Goal: Task Accomplishment & Management: Use online tool/utility

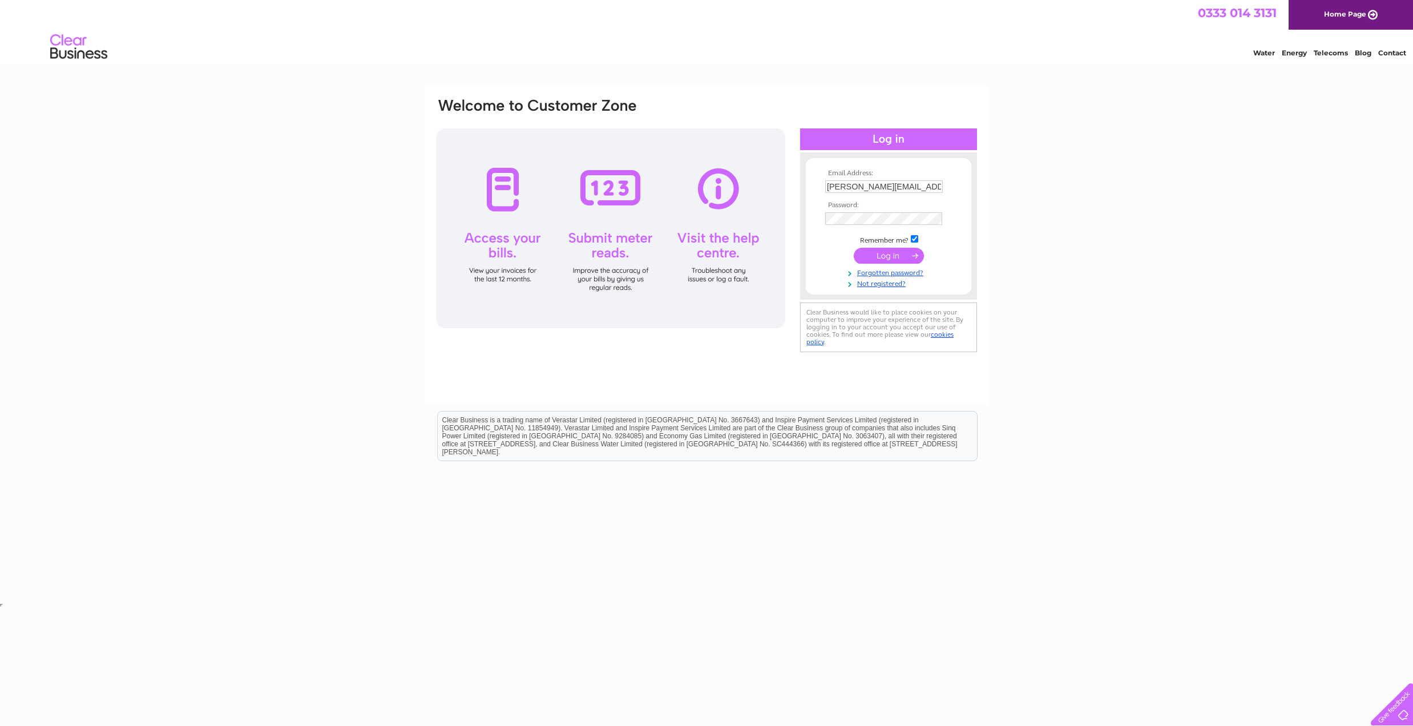
click at [876, 256] on input "submit" at bounding box center [889, 256] width 70 height 16
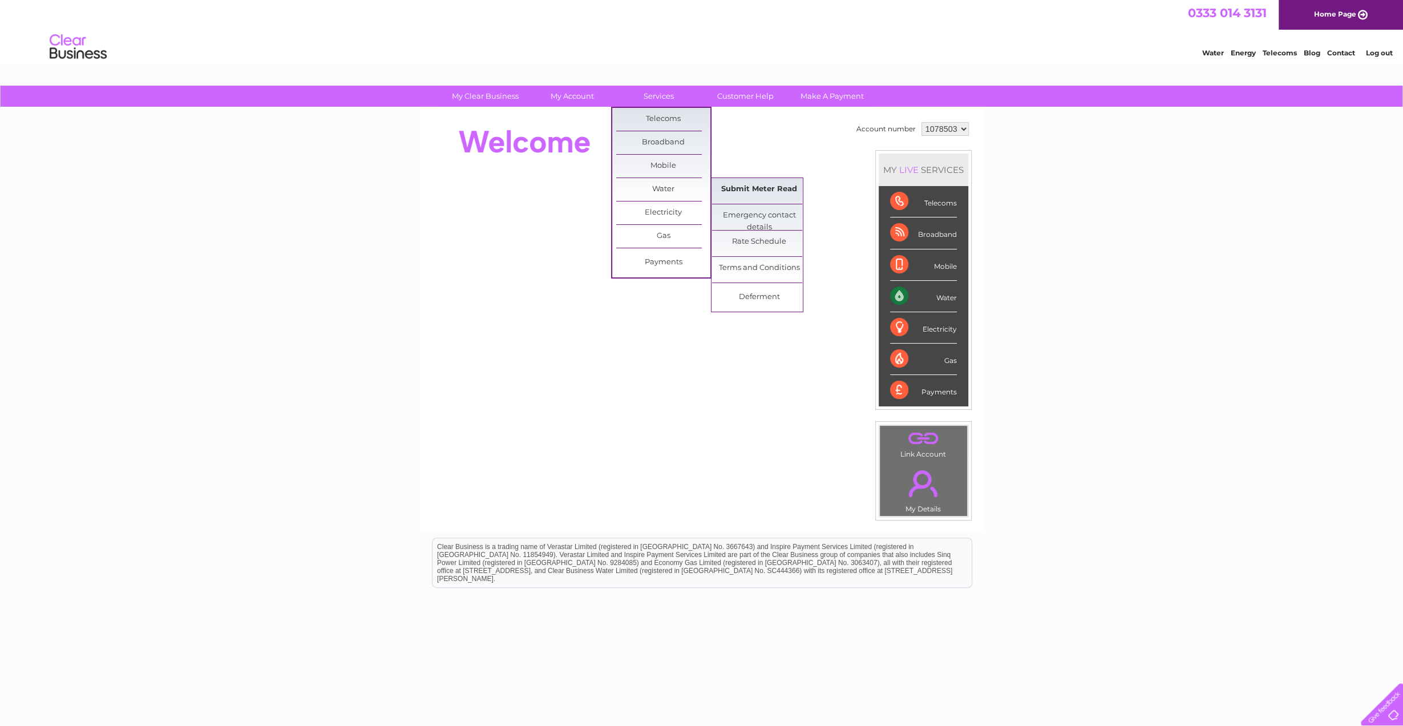
click at [746, 187] on link "Submit Meter Read" at bounding box center [759, 189] width 94 height 23
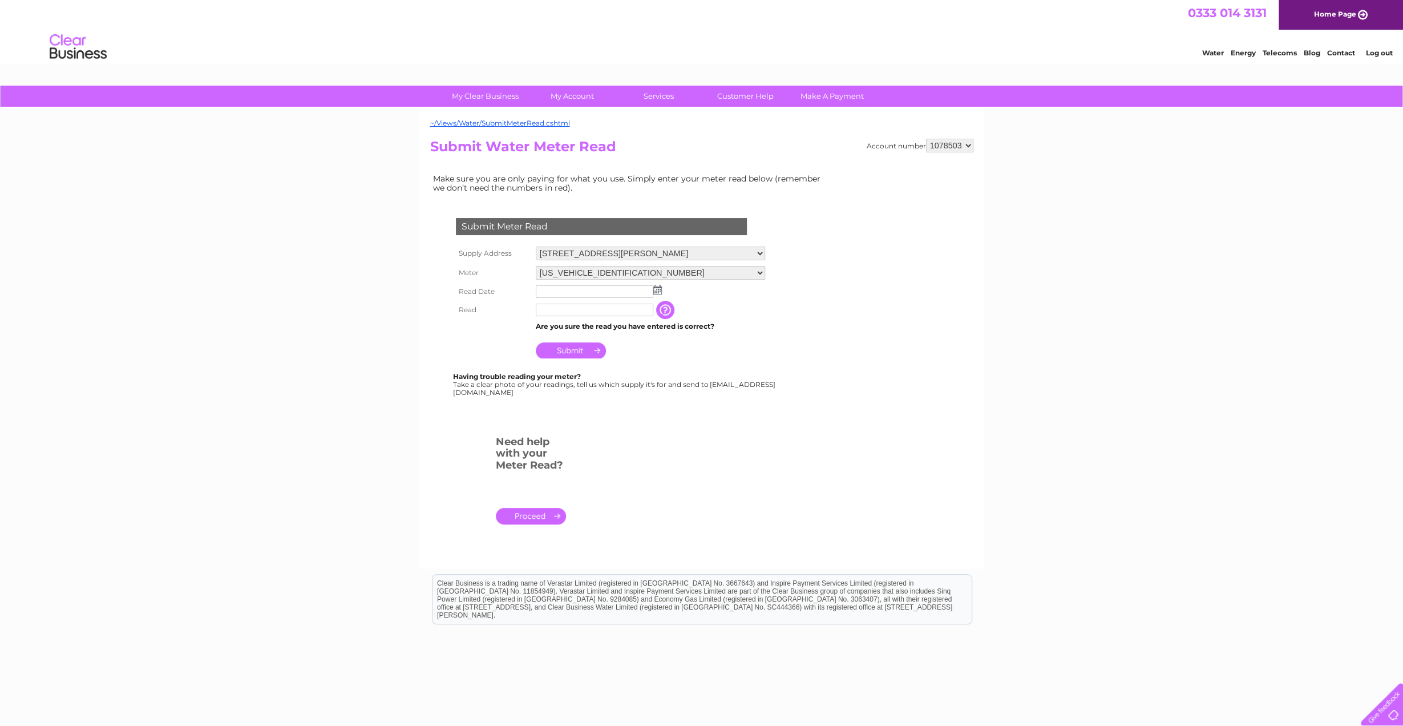
click at [657, 287] on img at bounding box center [658, 289] width 9 height 9
click at [636, 373] on link "26" at bounding box center [636, 376] width 16 height 11
type input "2025/09/26"
click at [571, 311] on input "text" at bounding box center [595, 310] width 118 height 13
click at [567, 312] on input "text" at bounding box center [595, 311] width 119 height 14
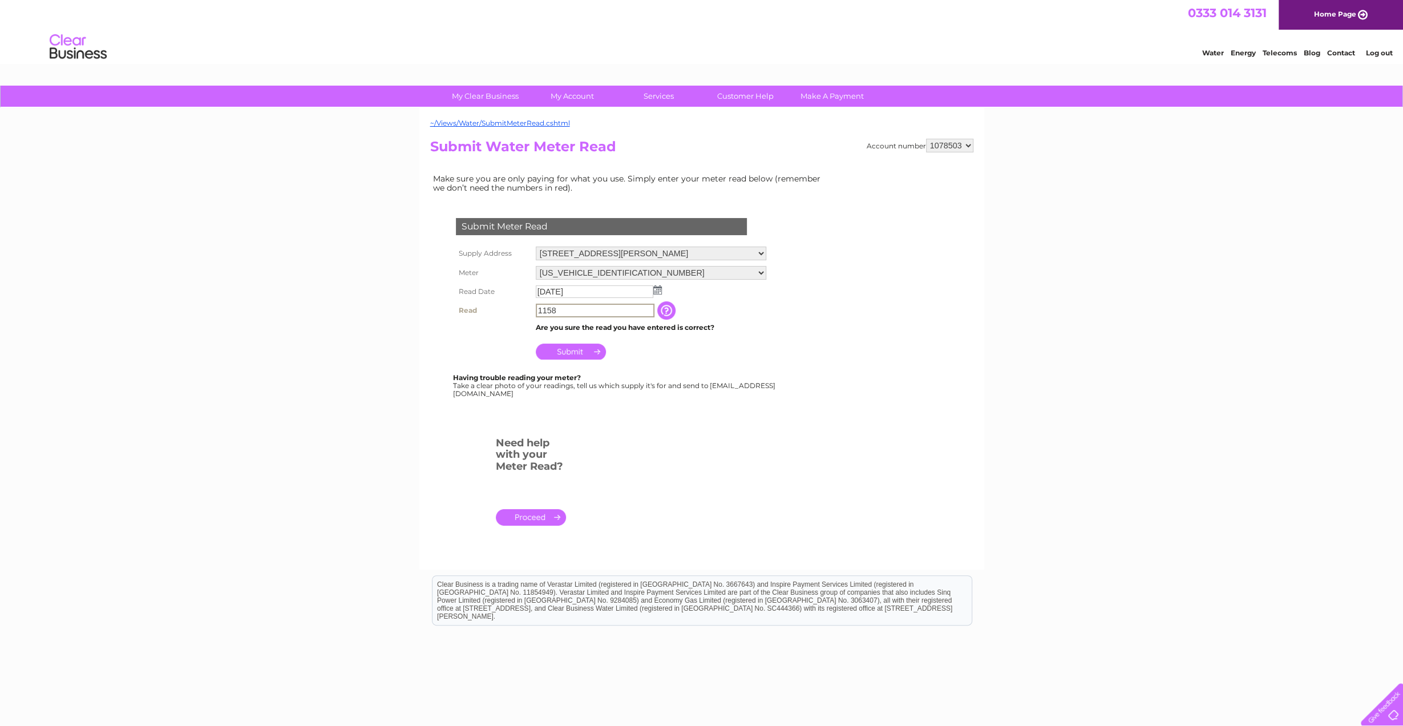
type input "1158"
click at [568, 351] on input "Submit" at bounding box center [571, 352] width 70 height 16
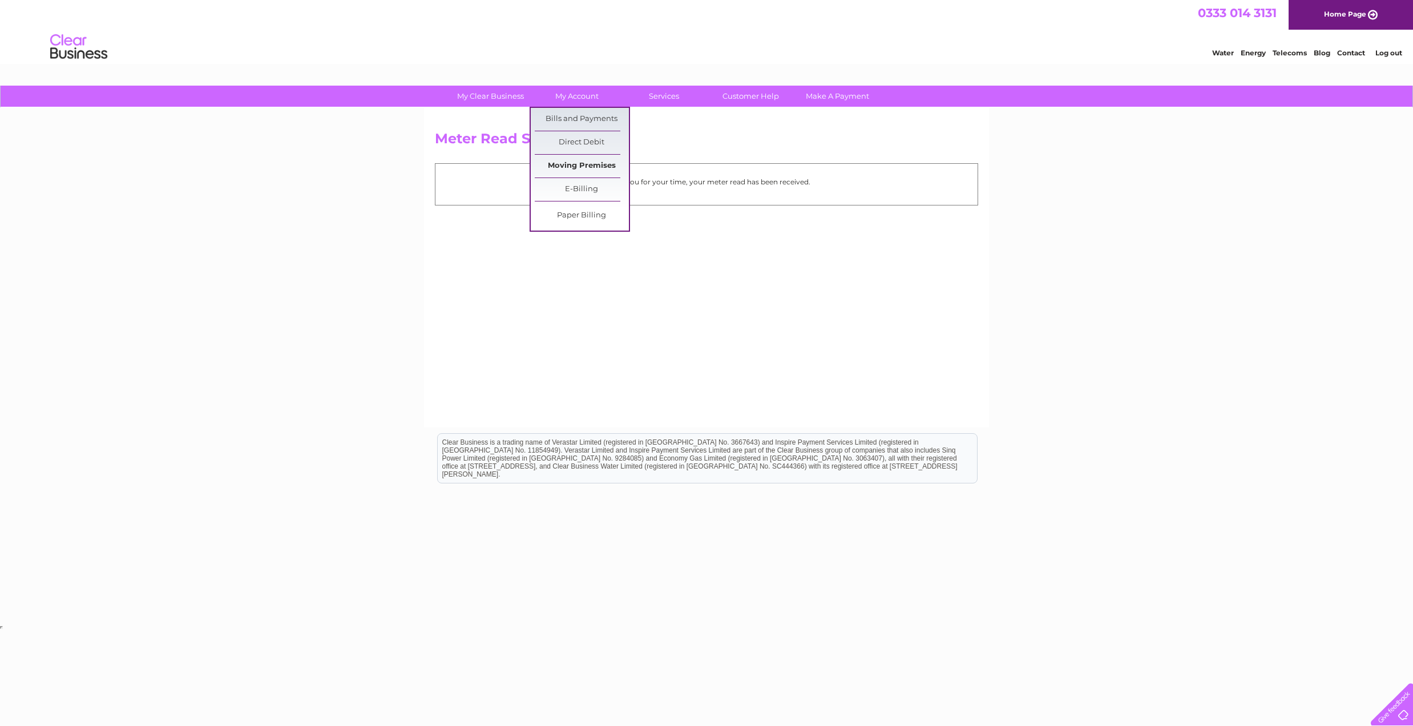
click at [564, 167] on link "Moving Premises" at bounding box center [582, 166] width 94 height 23
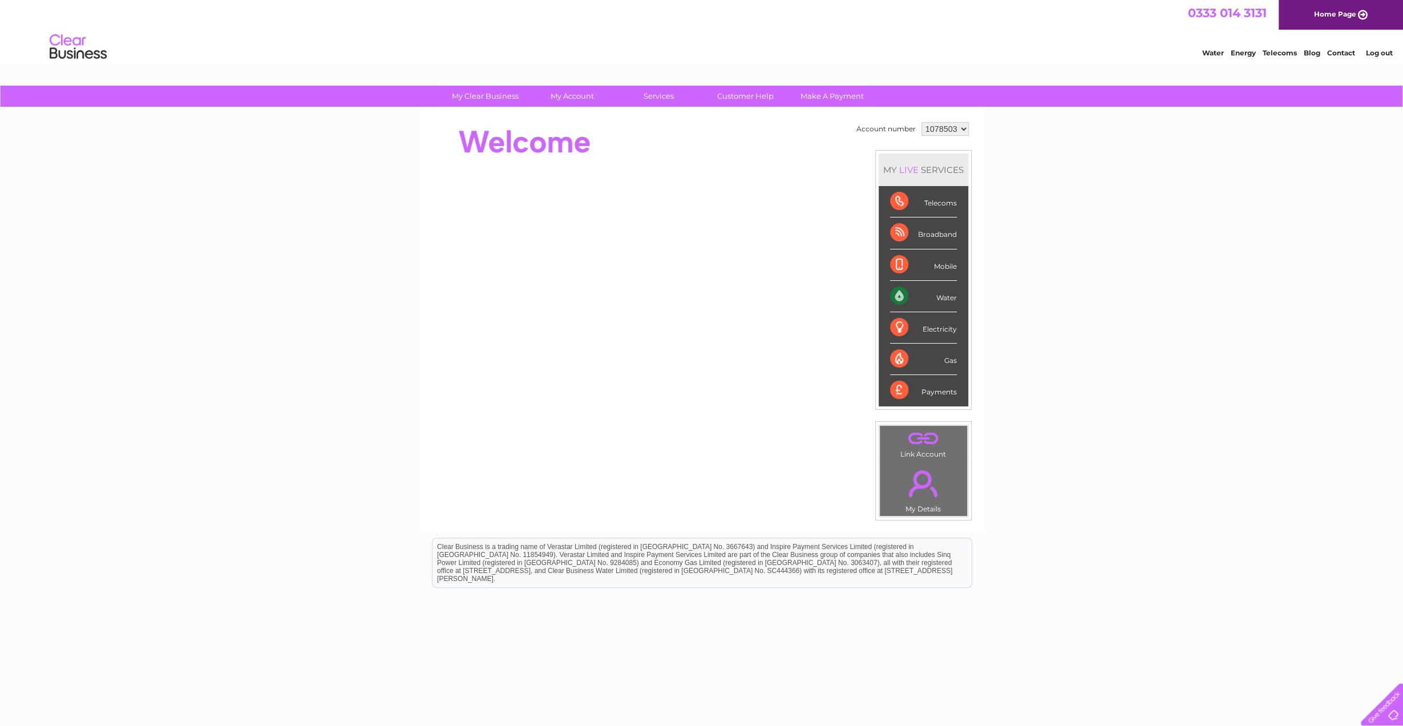
click at [894, 293] on div "Water" at bounding box center [923, 296] width 67 height 31
click at [739, 96] on link "Customer Help" at bounding box center [746, 96] width 94 height 21
